Goal: Information Seeking & Learning: Check status

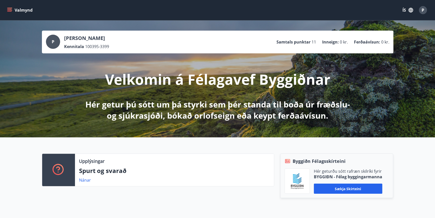
click at [9, 9] on icon "menu" at bounding box center [9, 9] width 5 height 1
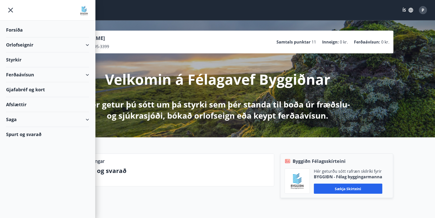
click at [12, 119] on div "Saga" at bounding box center [47, 119] width 83 height 15
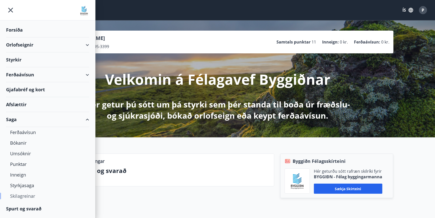
click at [22, 196] on div "Skilagreinar" at bounding box center [47, 195] width 75 height 11
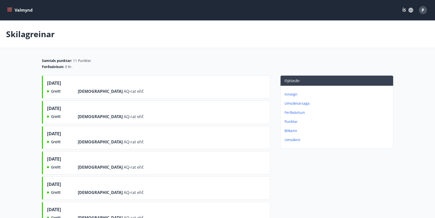
click at [292, 131] on p "Bókanir" at bounding box center [338, 130] width 107 height 5
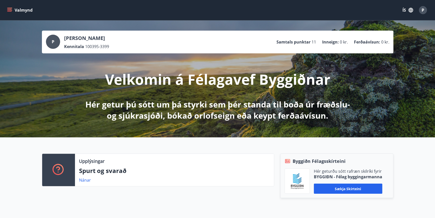
click at [12, 10] on icon "menu" at bounding box center [10, 10] width 6 height 1
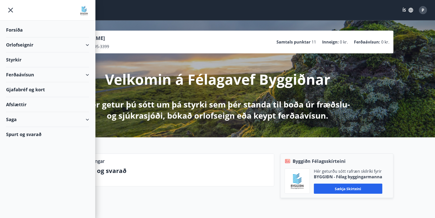
click at [28, 43] on div "Orlofseignir" at bounding box center [47, 44] width 83 height 15
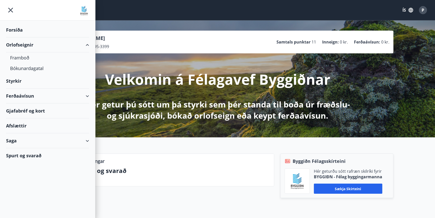
click at [14, 141] on div "Saga" at bounding box center [47, 140] width 83 height 15
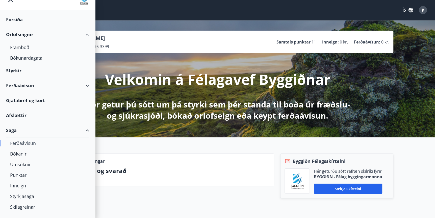
scroll to position [19, 0]
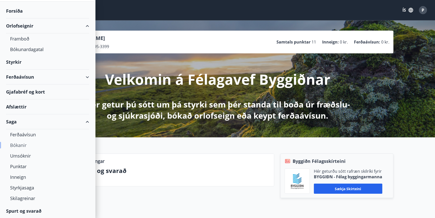
click at [21, 144] on div "Bókanir" at bounding box center [47, 145] width 75 height 11
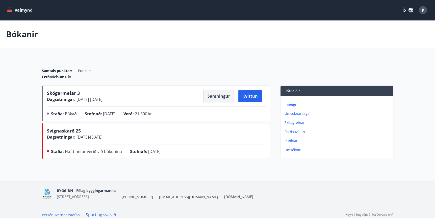
click at [215, 98] on button "Samningur" at bounding box center [218, 96] width 31 height 13
click at [236, 188] on nav "BYGGIÐN - Félag byggingarmanna Stórhöfða 31, 110 Reykjavík +354 547-0300 byggid…" at bounding box center [217, 193] width 351 height 12
click at [218, 97] on button "Samningur" at bounding box center [218, 96] width 31 height 13
drag, startPoint x: 95, startPoint y: 176, endPoint x: 91, endPoint y: 169, distance: 8.8
click at [95, 176] on div "Bókanir Samtals punktar : 11 Punktar Ferðaávísun : 0 kr. Skógarmelar 3 Dagsetni…" at bounding box center [217, 100] width 435 height 160
